Goal: Task Accomplishment & Management: Manage account settings

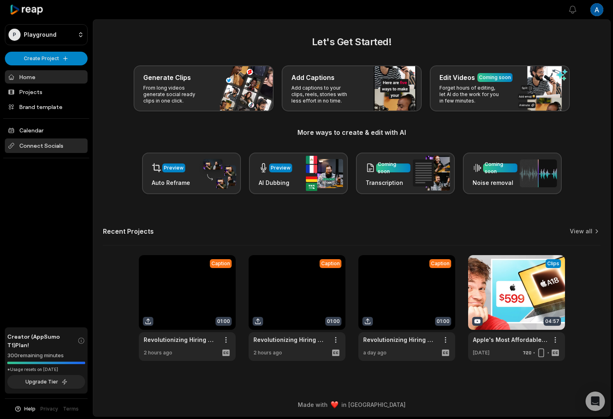
click at [57, 143] on span "Connect Socials" at bounding box center [46, 145] width 83 height 15
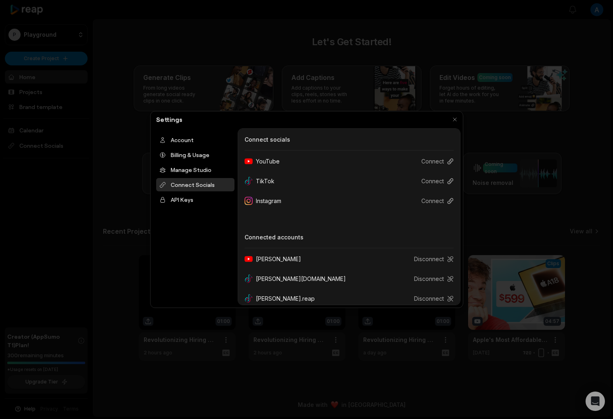
scroll to position [47, 0]
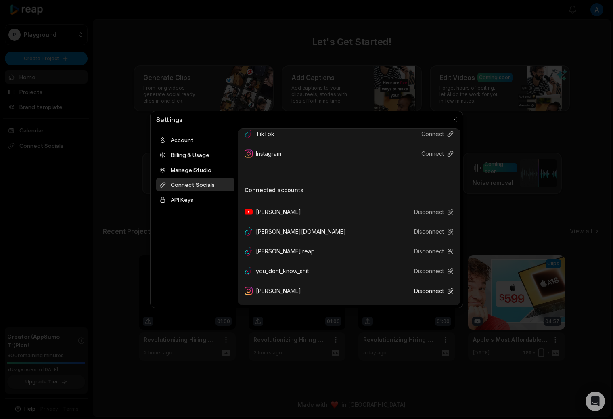
click at [435, 293] on button "Disconnect" at bounding box center [430, 290] width 46 height 15
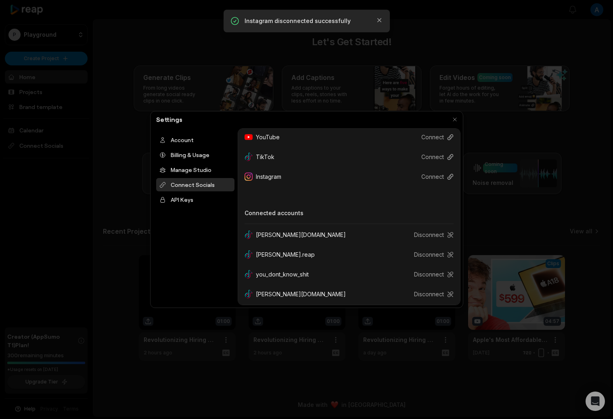
scroll to position [0, 0]
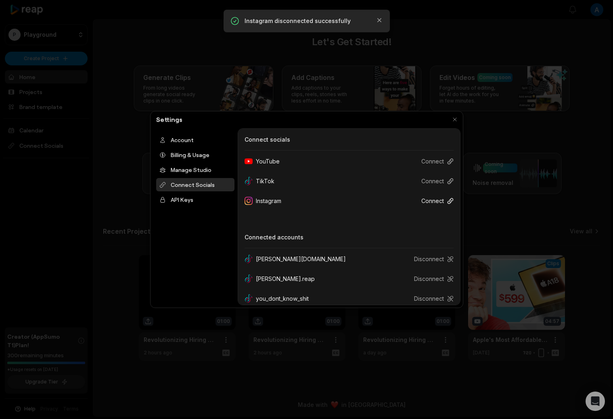
click at [430, 200] on button "Connect" at bounding box center [434, 200] width 39 height 15
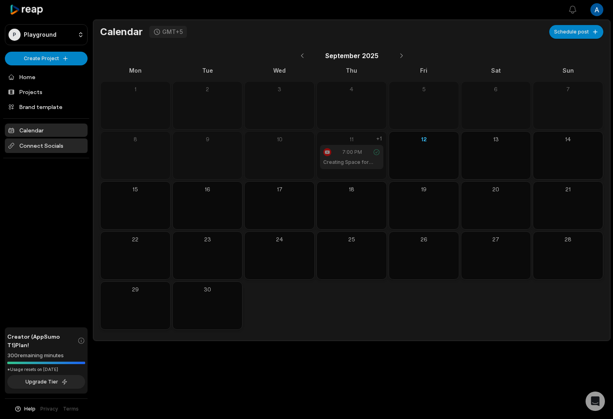
click at [48, 143] on span "Connect Socials" at bounding box center [46, 145] width 83 height 15
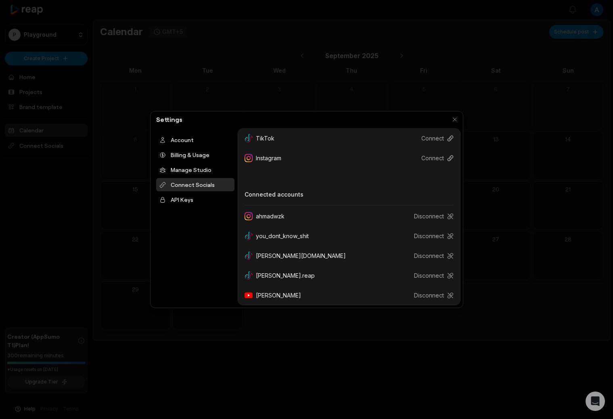
scroll to position [47, 0]
